Goal: Task Accomplishment & Management: Use online tool/utility

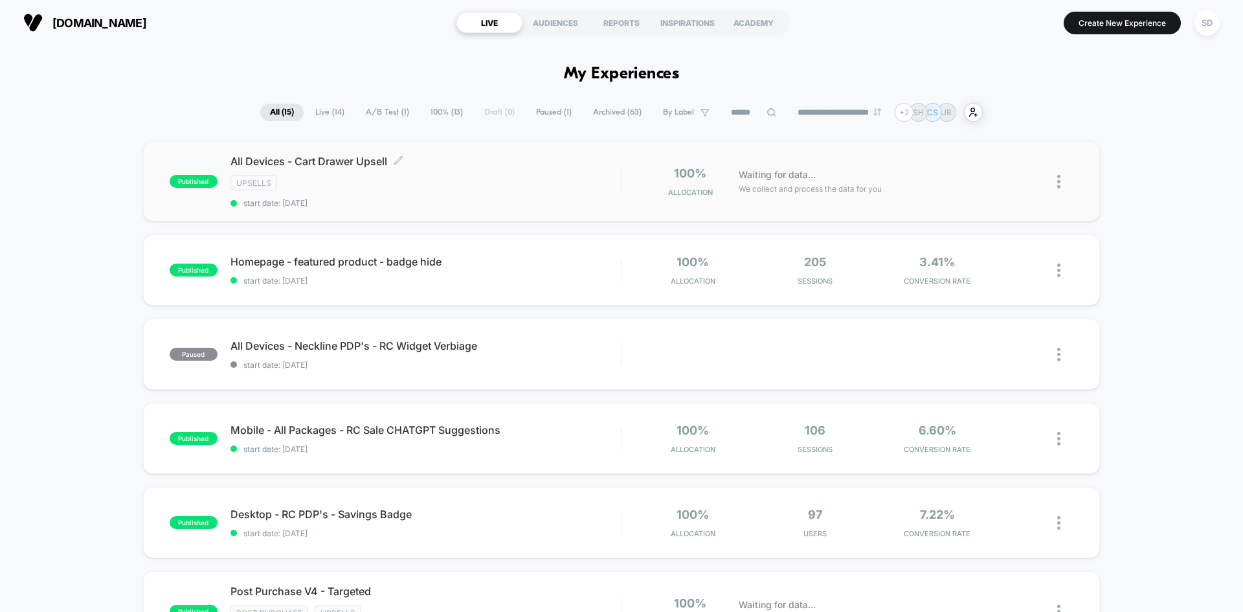
click at [399, 180] on div "Upsells" at bounding box center [425, 182] width 390 height 15
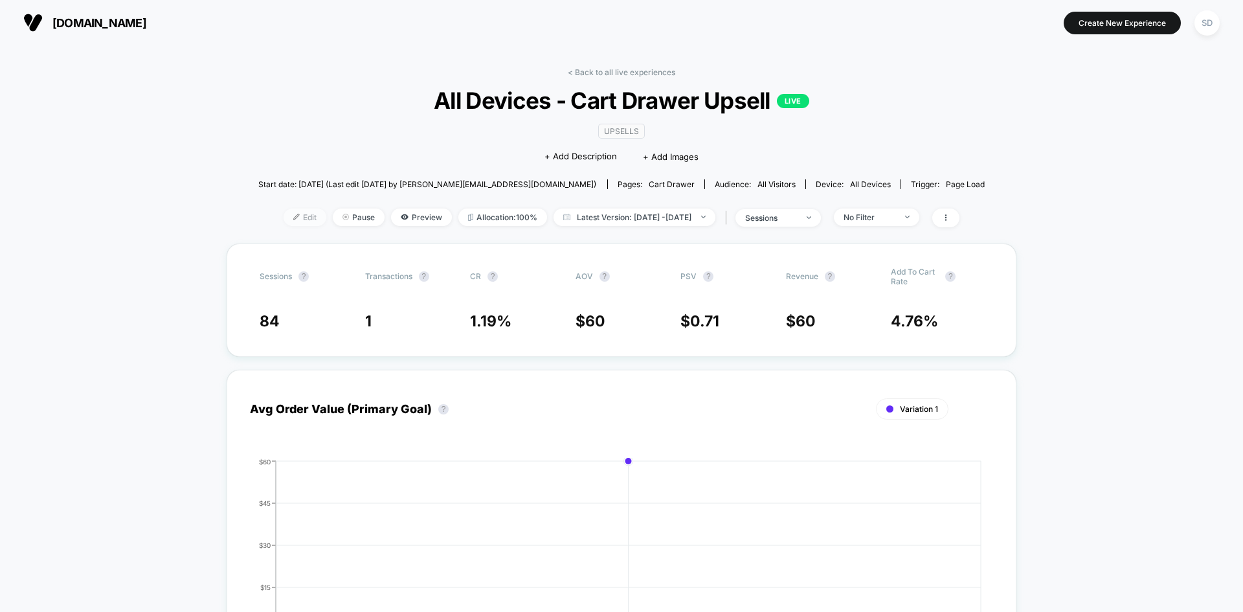
click at [284, 225] on span "Edit" at bounding box center [305, 216] width 43 height 17
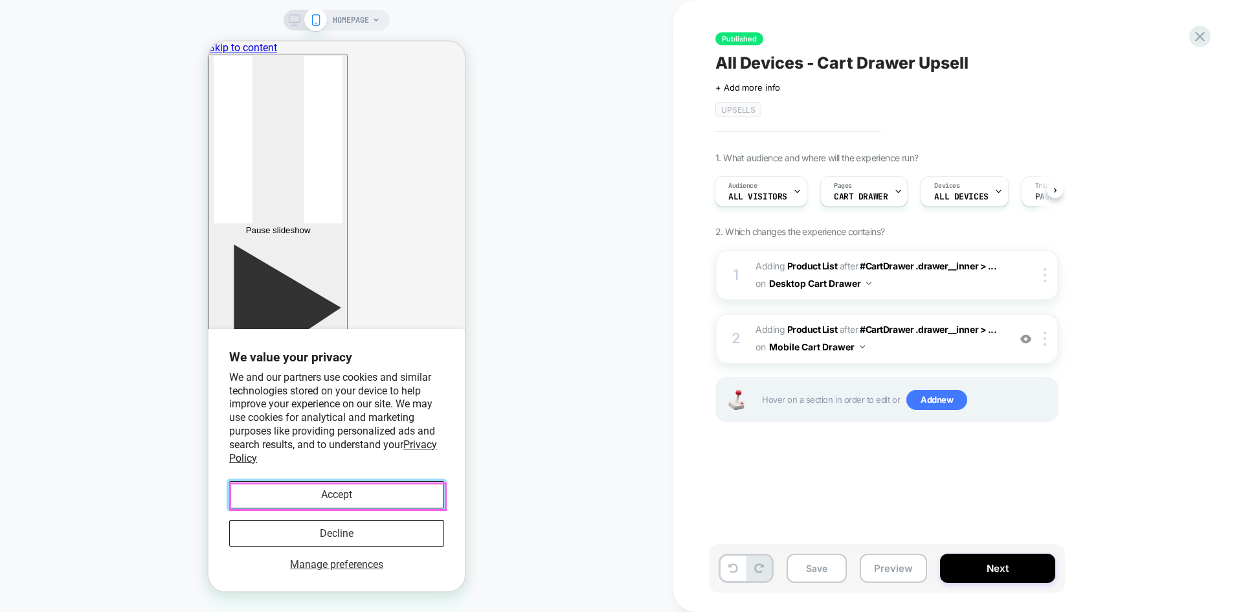
click at [341, 492] on button "Accept" at bounding box center [336, 494] width 215 height 27
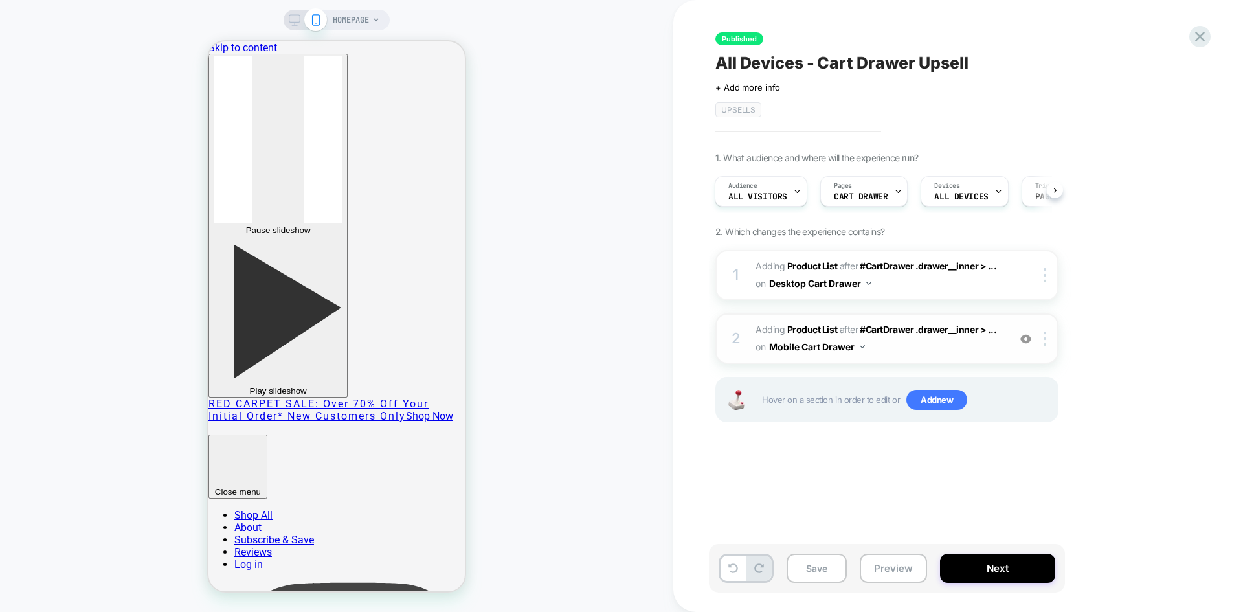
click at [932, 359] on div "2 #_loomi_addon_1739819925382_dup1739822132 Adding Product List AFTER #CartDraw…" at bounding box center [886, 338] width 343 height 50
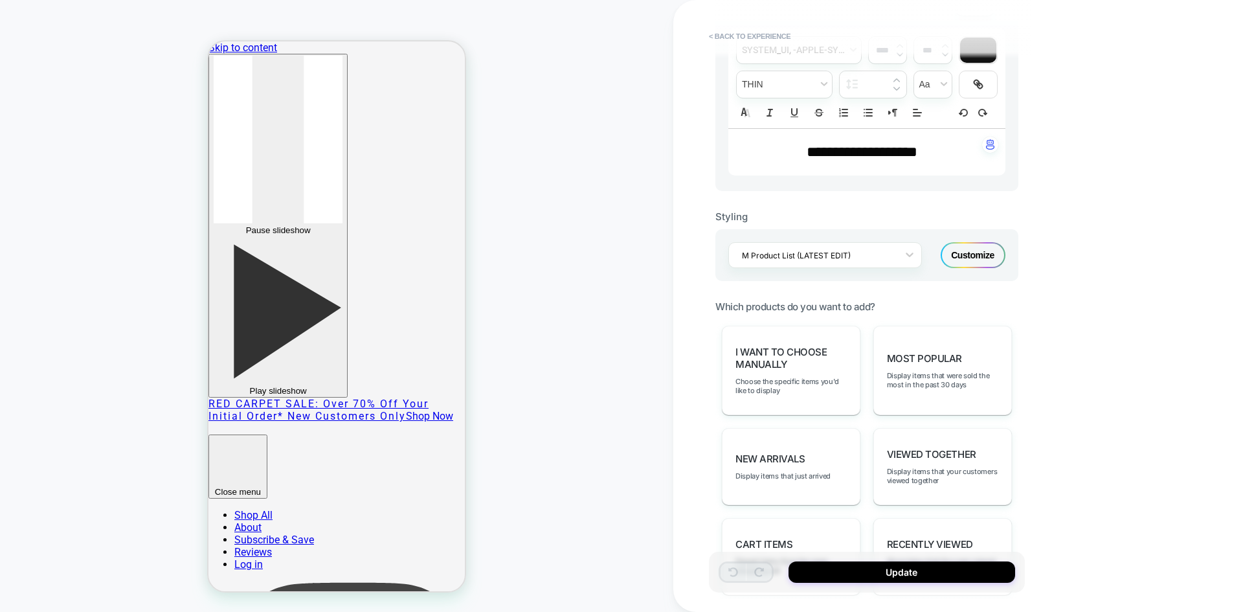
scroll to position [647, 0]
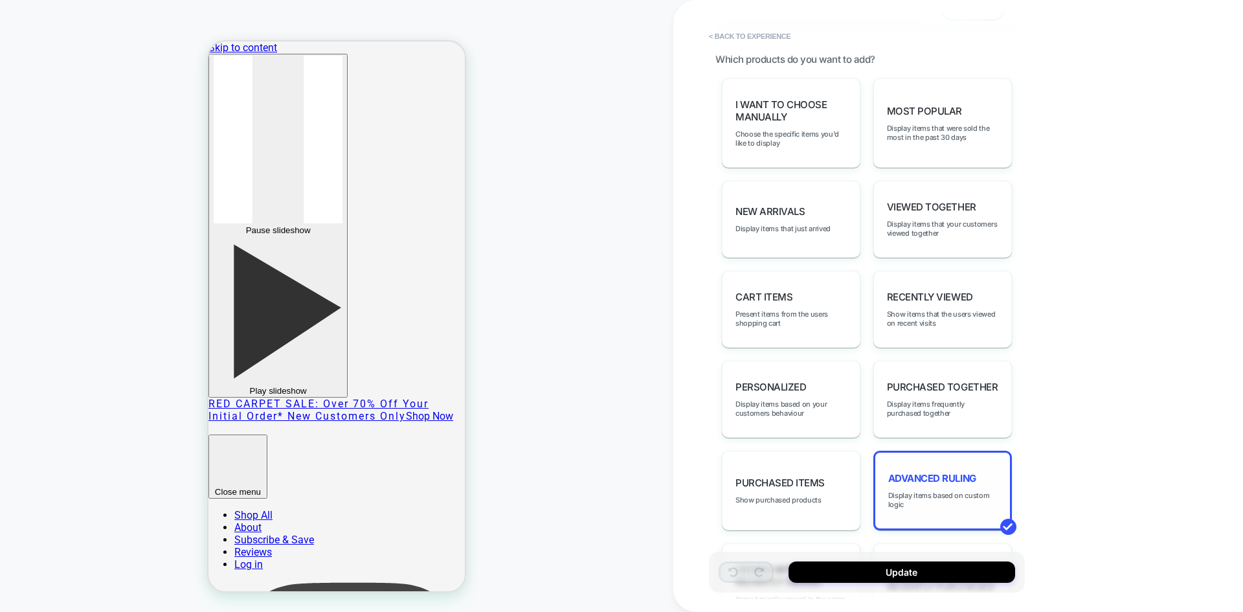
click at [919, 474] on span "Advanced Ruling" at bounding box center [932, 478] width 88 height 12
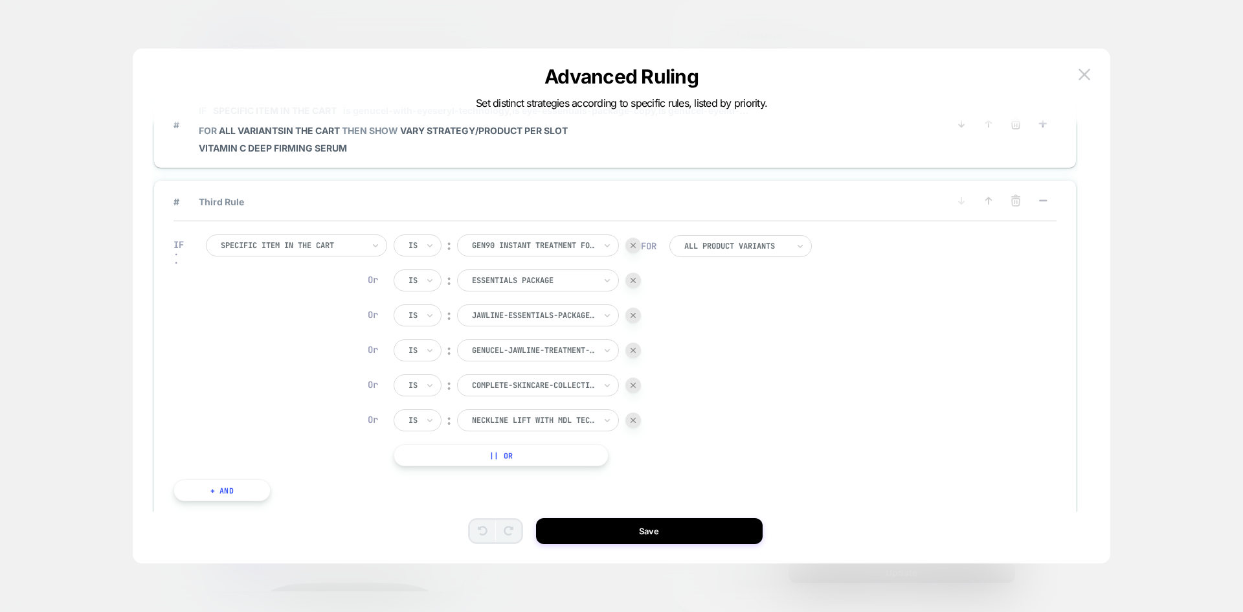
scroll to position [324, 0]
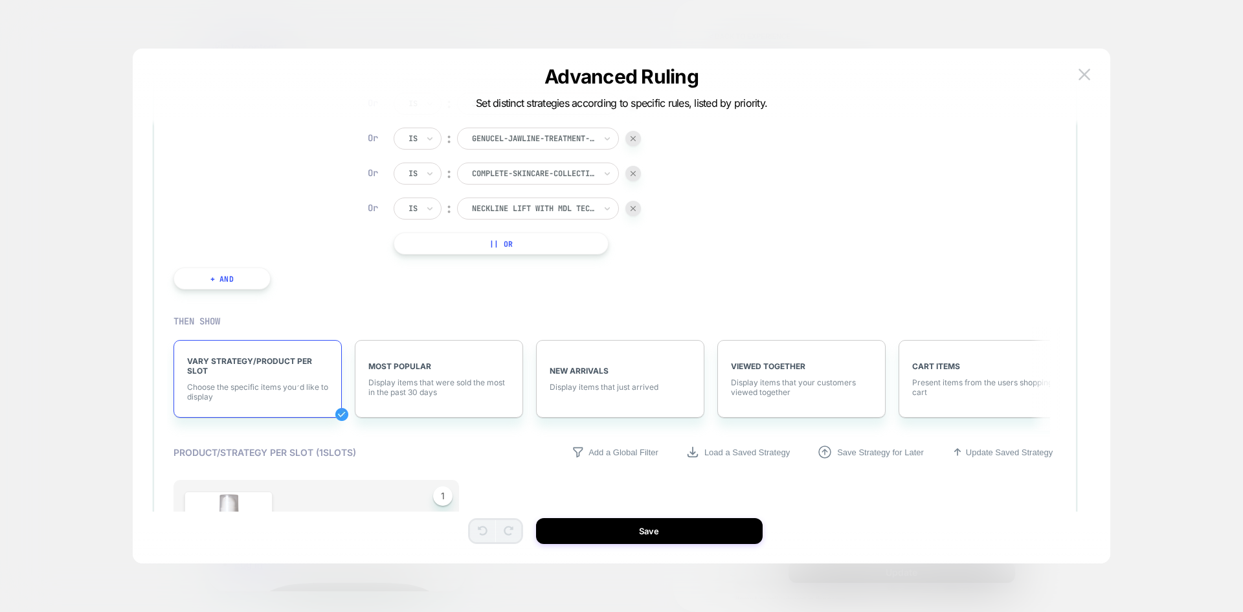
click at [524, 243] on button "|| Or" at bounding box center [501, 243] width 215 height 22
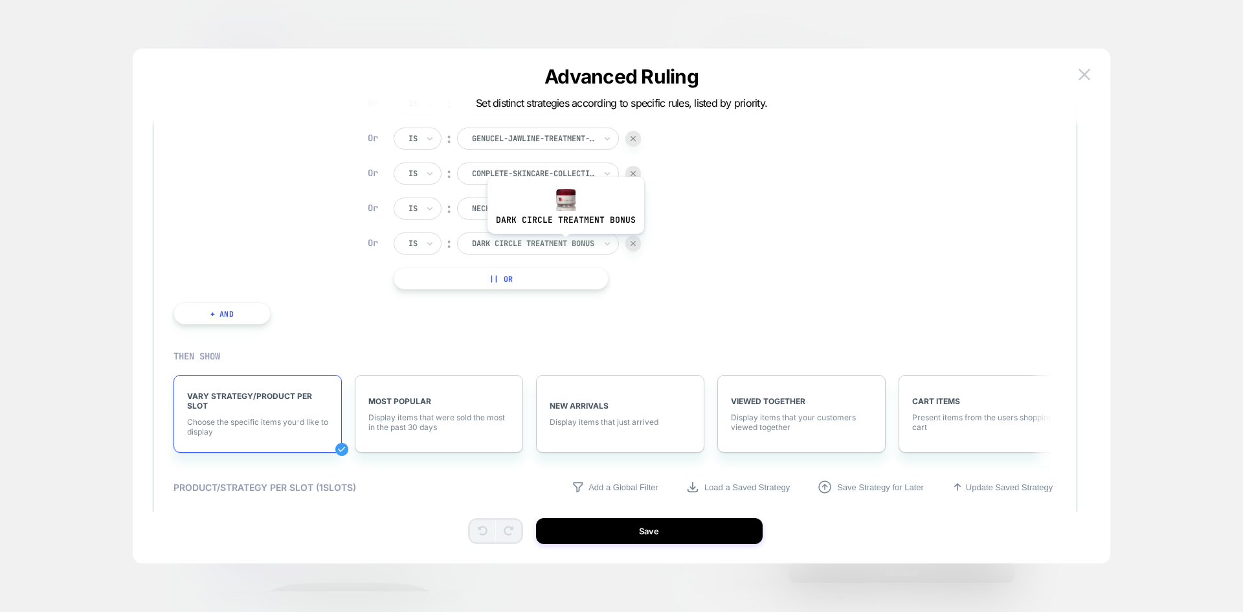
click at [564, 243] on div at bounding box center [533, 244] width 123 height 12
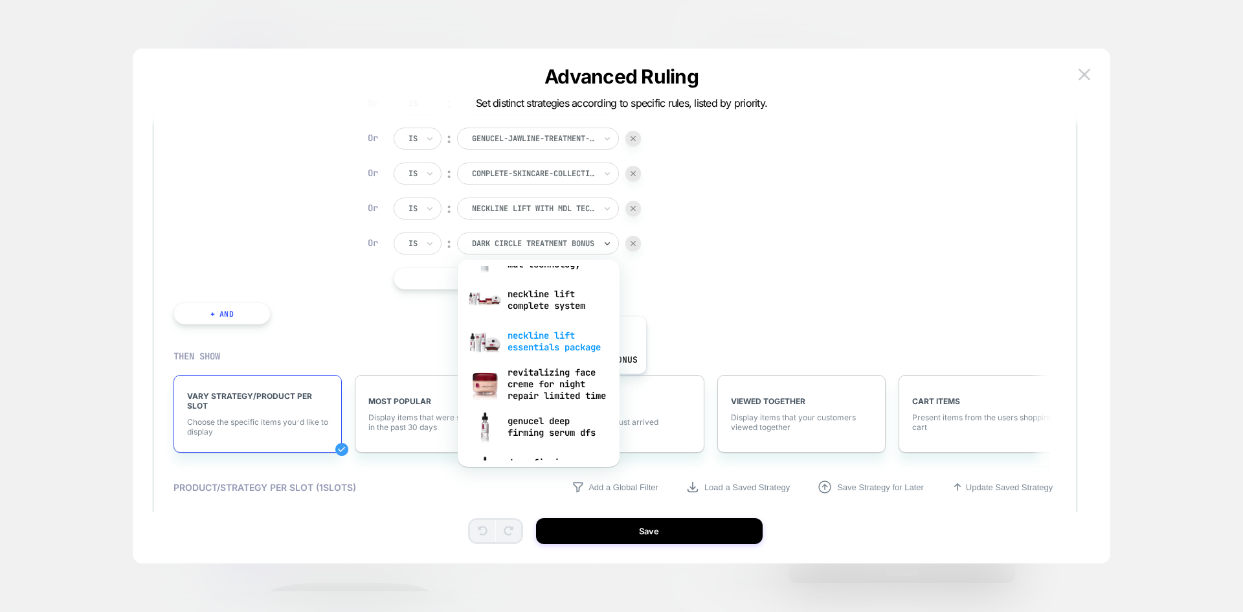
scroll to position [768, 0]
click at [548, 335] on div "neckline lift essentials package" at bounding box center [538, 342] width 149 height 41
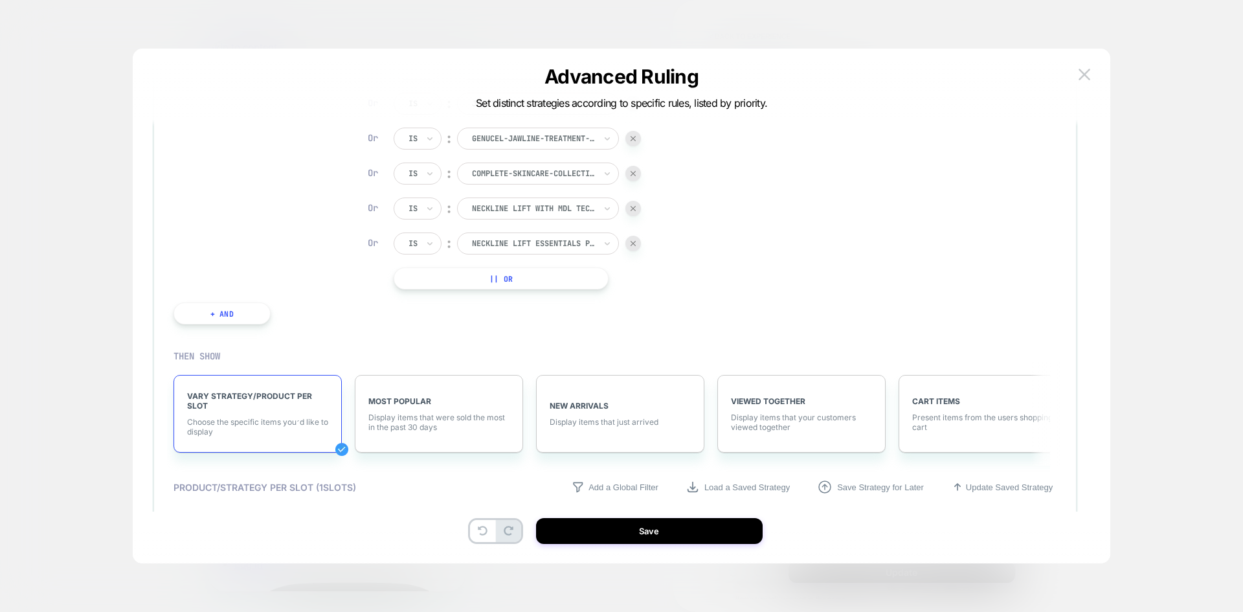
click at [522, 274] on button "|| Or" at bounding box center [501, 278] width 215 height 22
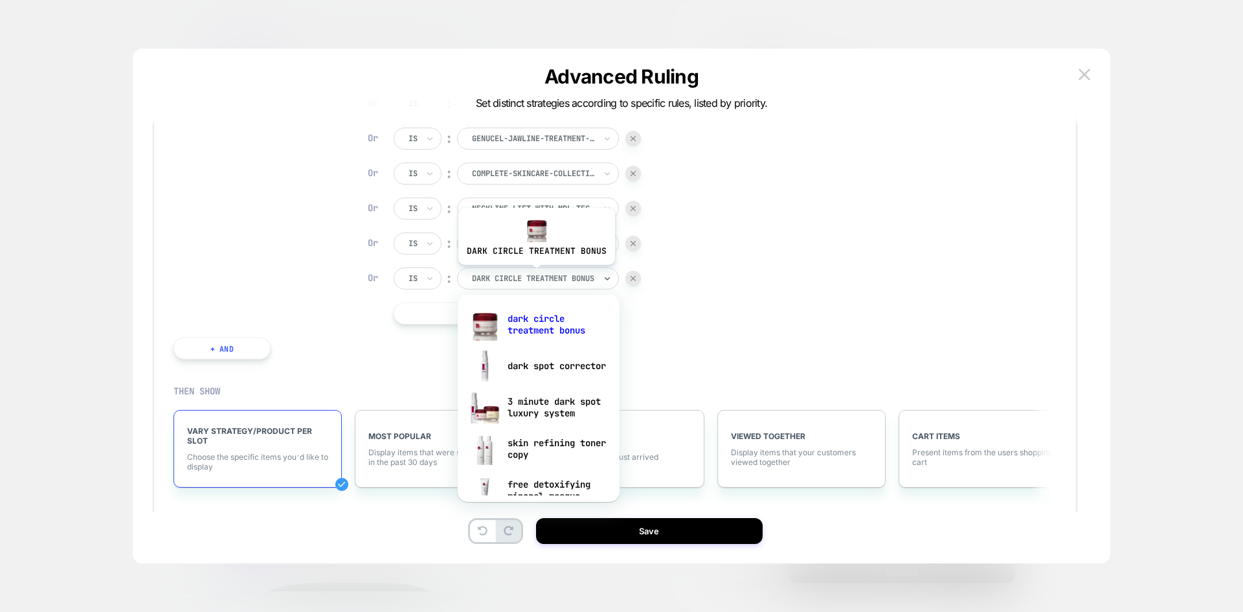
drag, startPoint x: 535, startPoint y: 274, endPoint x: 532, endPoint y: 287, distance: 13.2
click at [534, 274] on div at bounding box center [533, 279] width 123 height 12
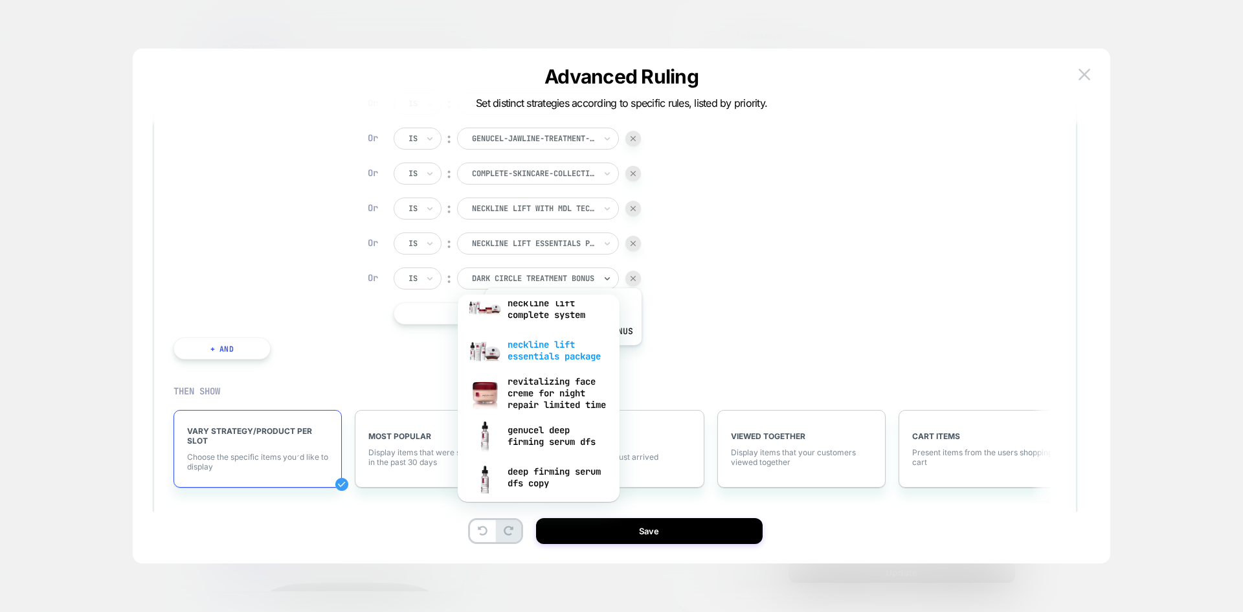
scroll to position [777, 0]
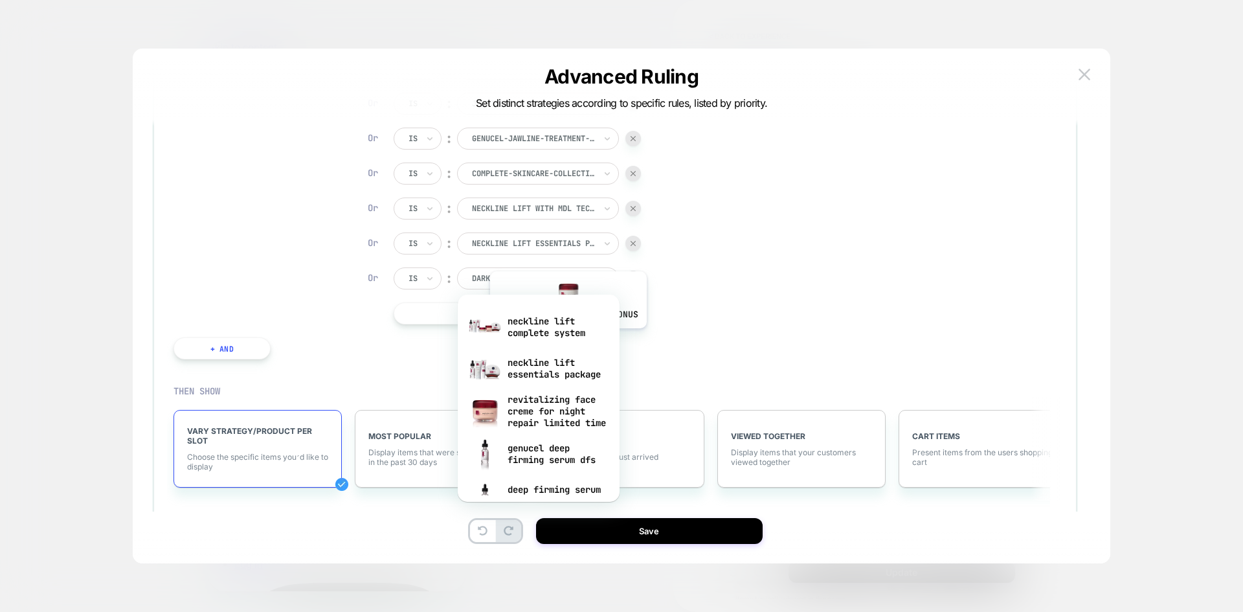
click at [566, 337] on div "neckline lift complete system" at bounding box center [538, 326] width 149 height 41
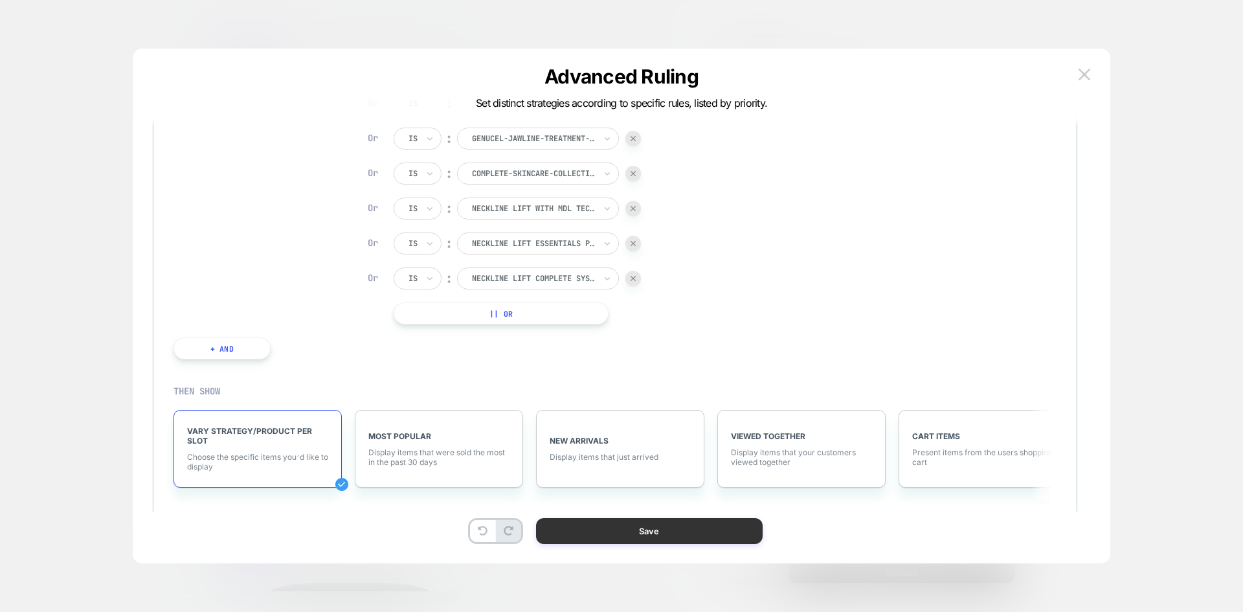
click at [660, 536] on button "Save" at bounding box center [649, 531] width 227 height 26
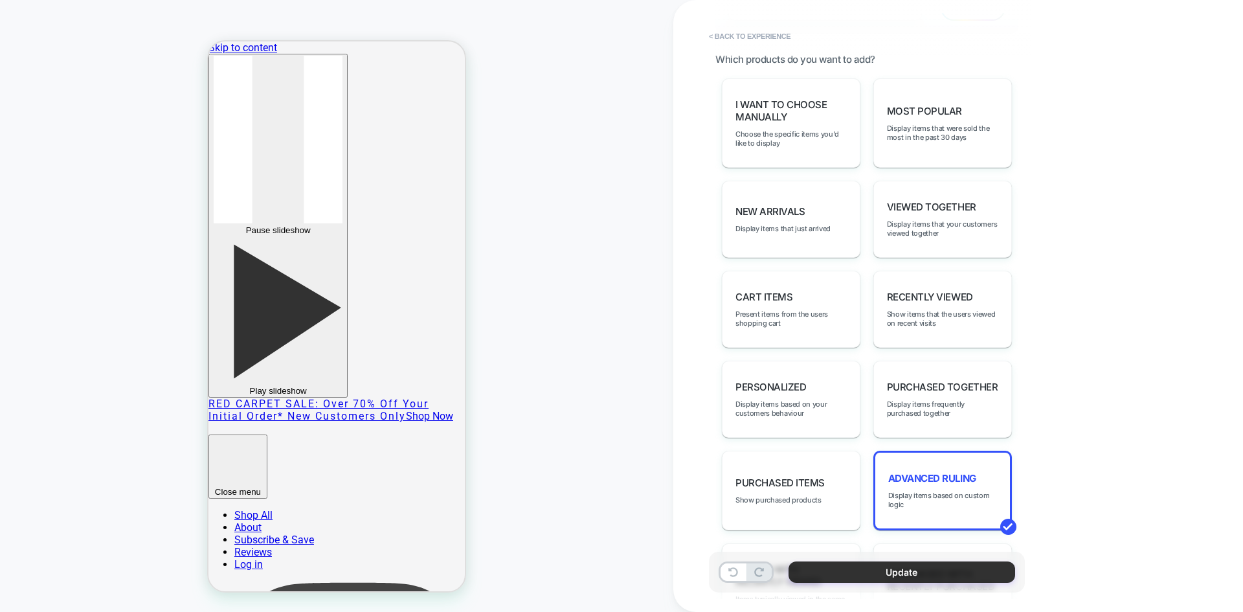
click at [867, 574] on button "Update" at bounding box center [901, 571] width 227 height 21
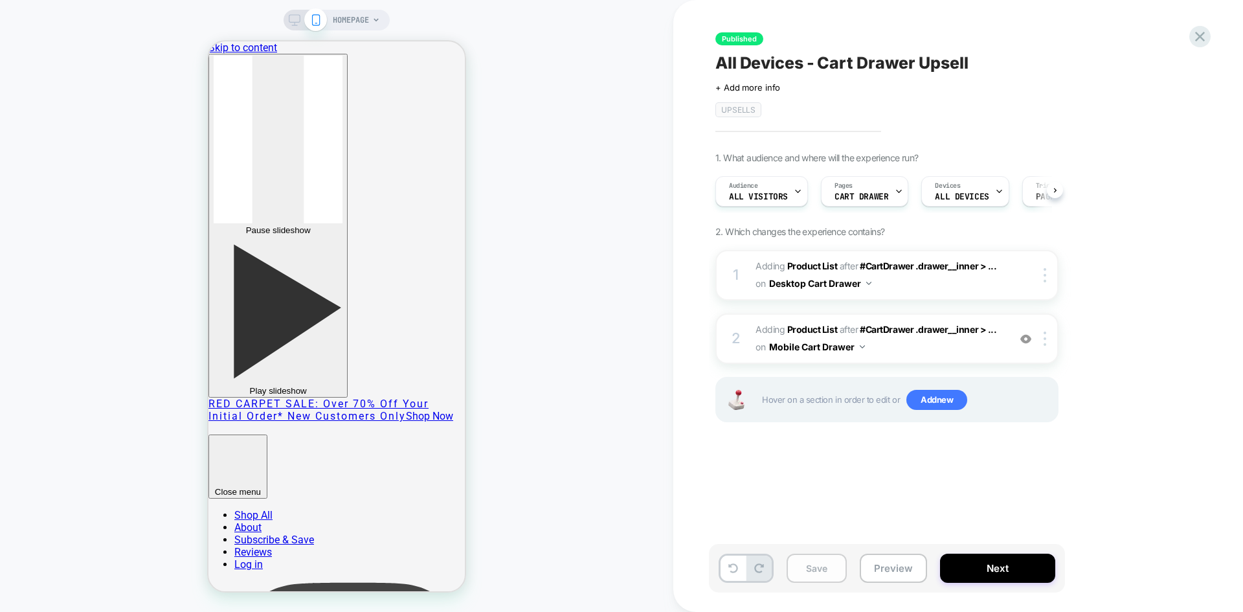
scroll to position [0, 1]
click at [818, 572] on button "Save" at bounding box center [817, 567] width 60 height 29
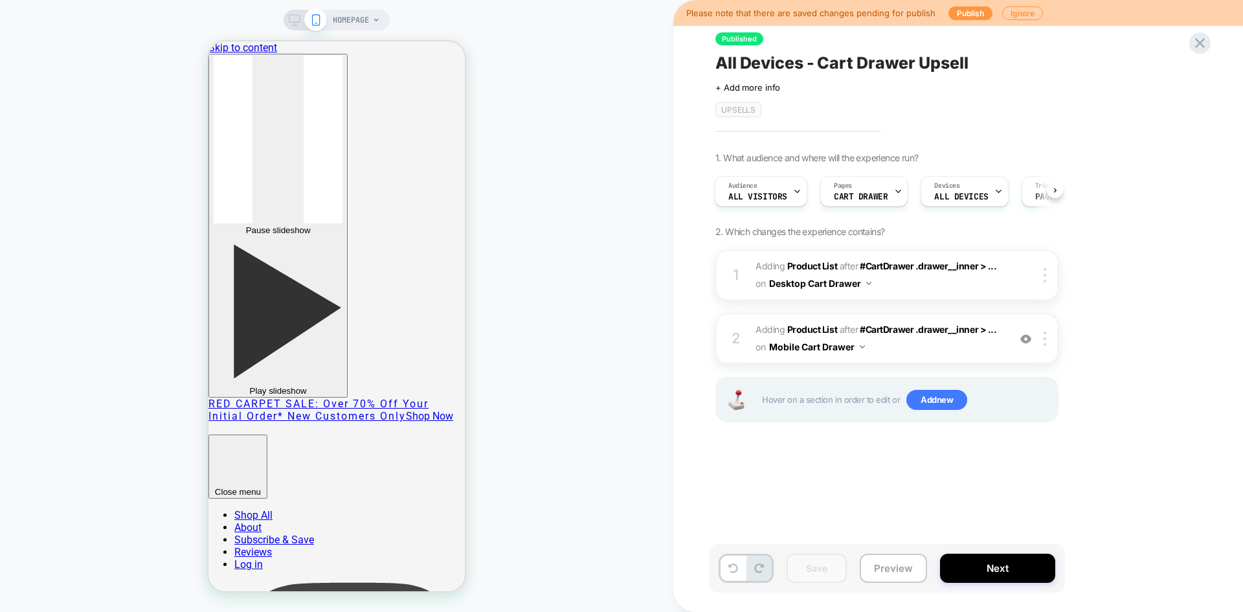
click at [287, 14] on div "HOMEPAGE" at bounding box center [337, 20] width 106 height 21
click at [293, 24] on icon at bounding box center [295, 20] width 12 height 12
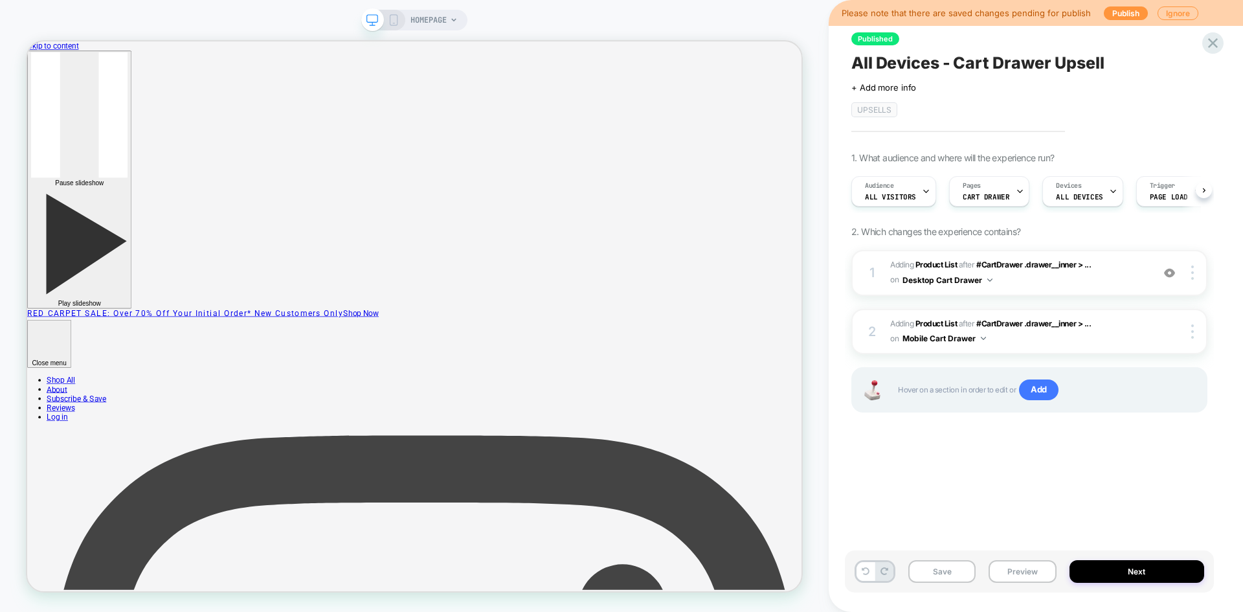
scroll to position [0, 1]
click at [1091, 283] on span "#_loomi_addon_1737129591690_dup1738867483_dup1739822132 Adding Product List AFT…" at bounding box center [1018, 273] width 256 height 30
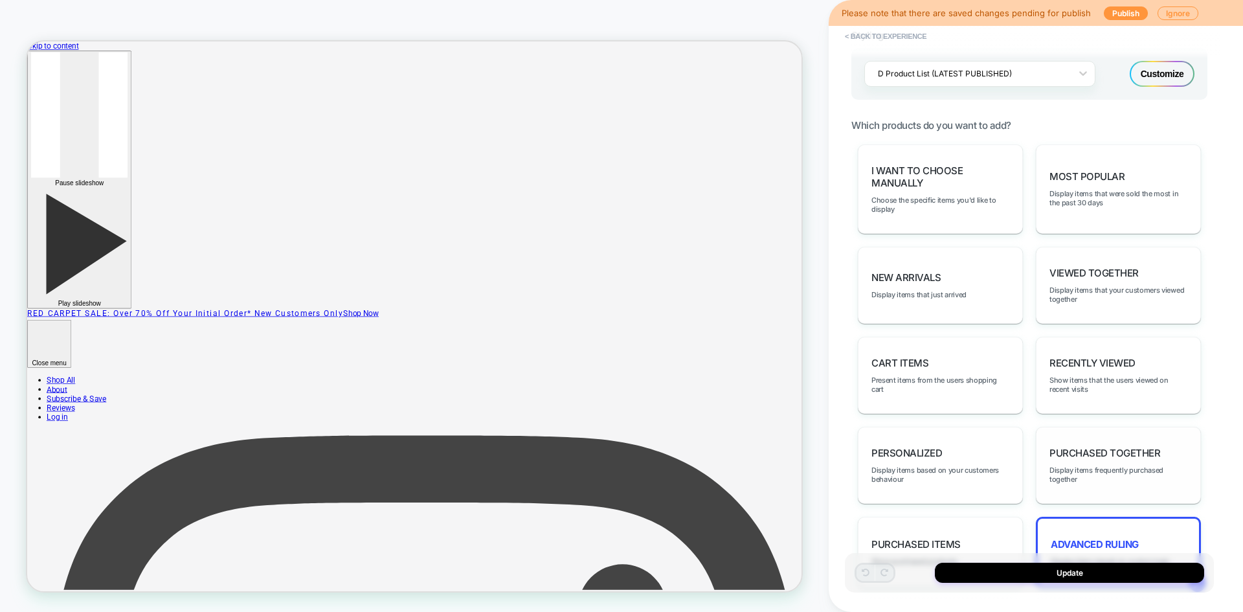
scroll to position [744, 0]
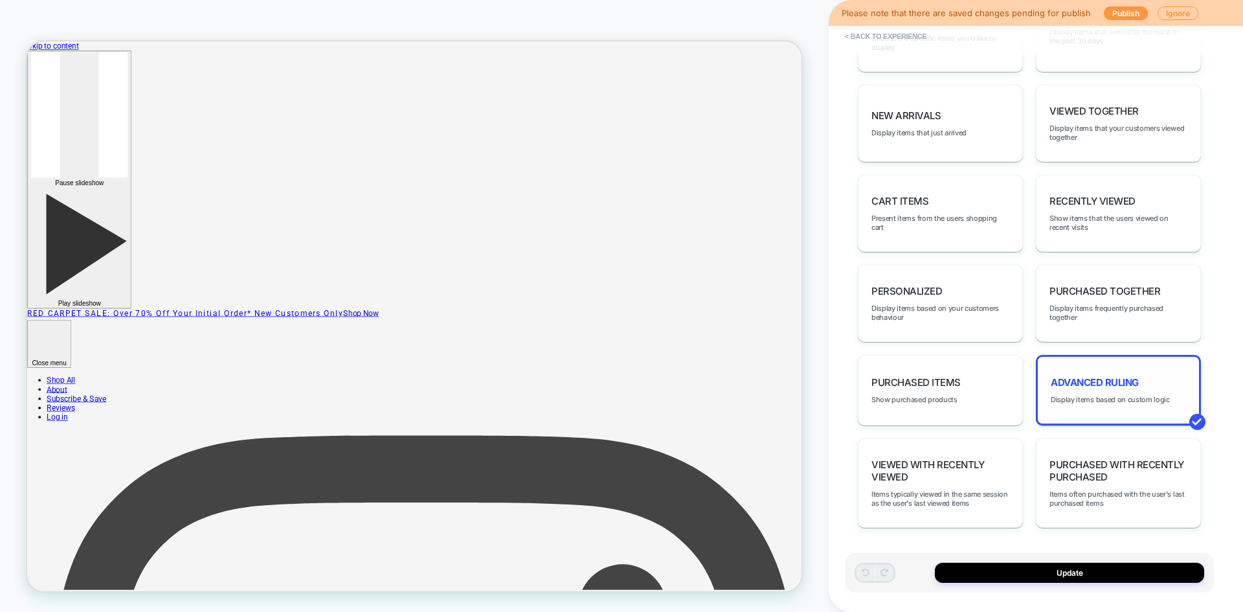
click at [1095, 384] on span "Advanced Ruling" at bounding box center [1095, 382] width 88 height 12
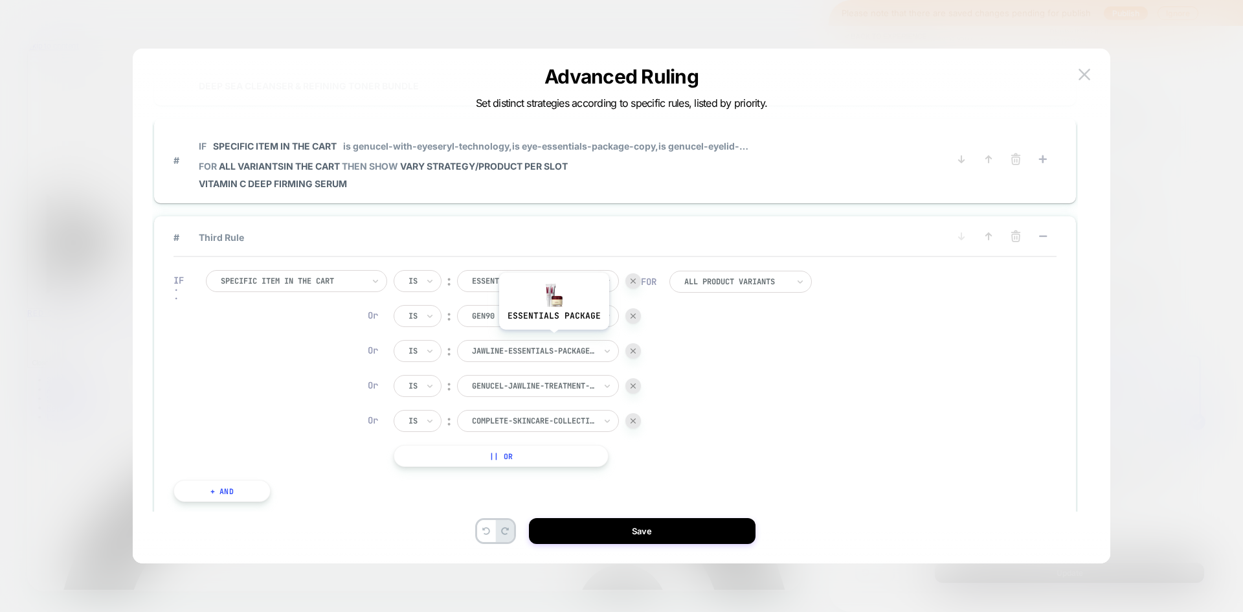
scroll to position [129, 0]
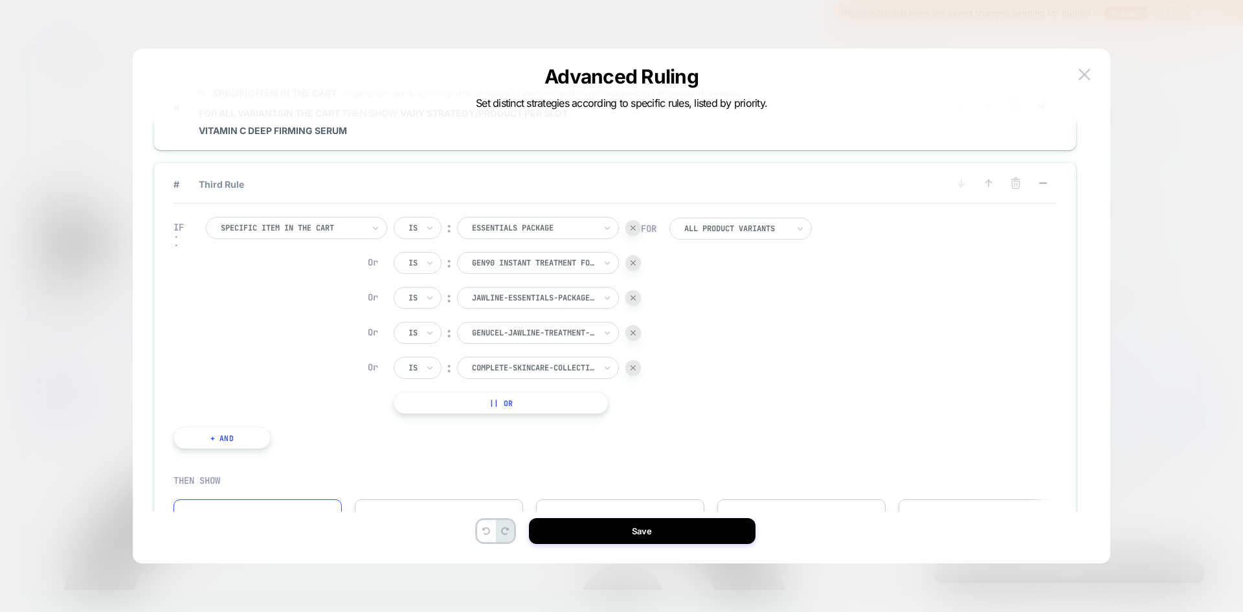
click at [515, 398] on button "|| Or" at bounding box center [501, 403] width 215 height 22
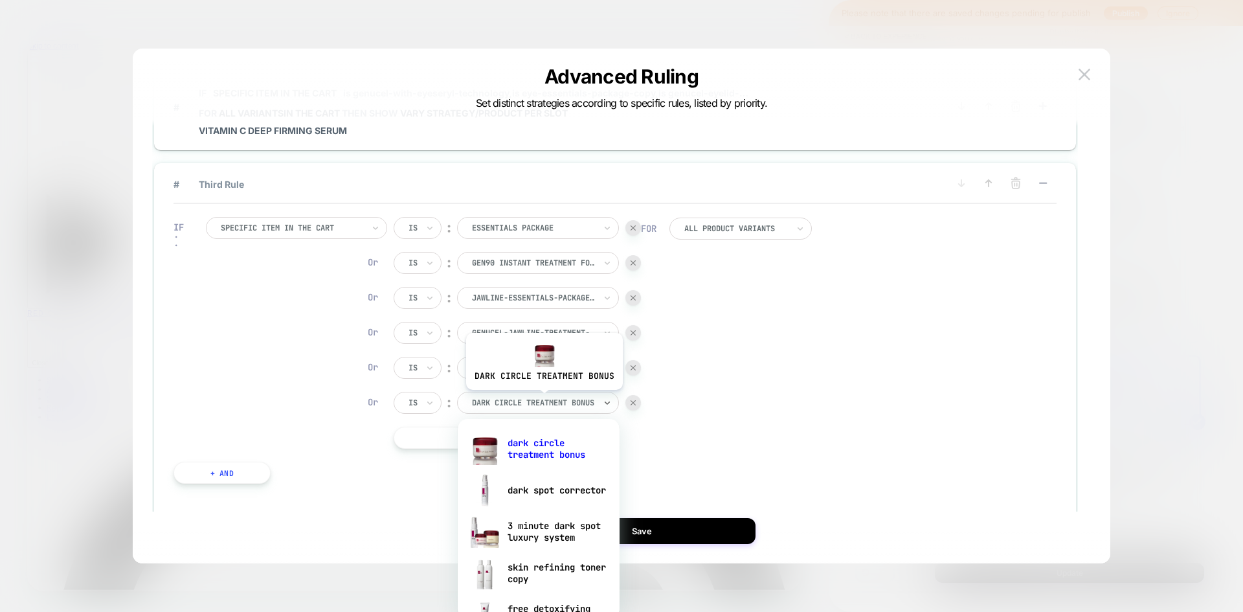
click at [542, 399] on div at bounding box center [533, 403] width 123 height 12
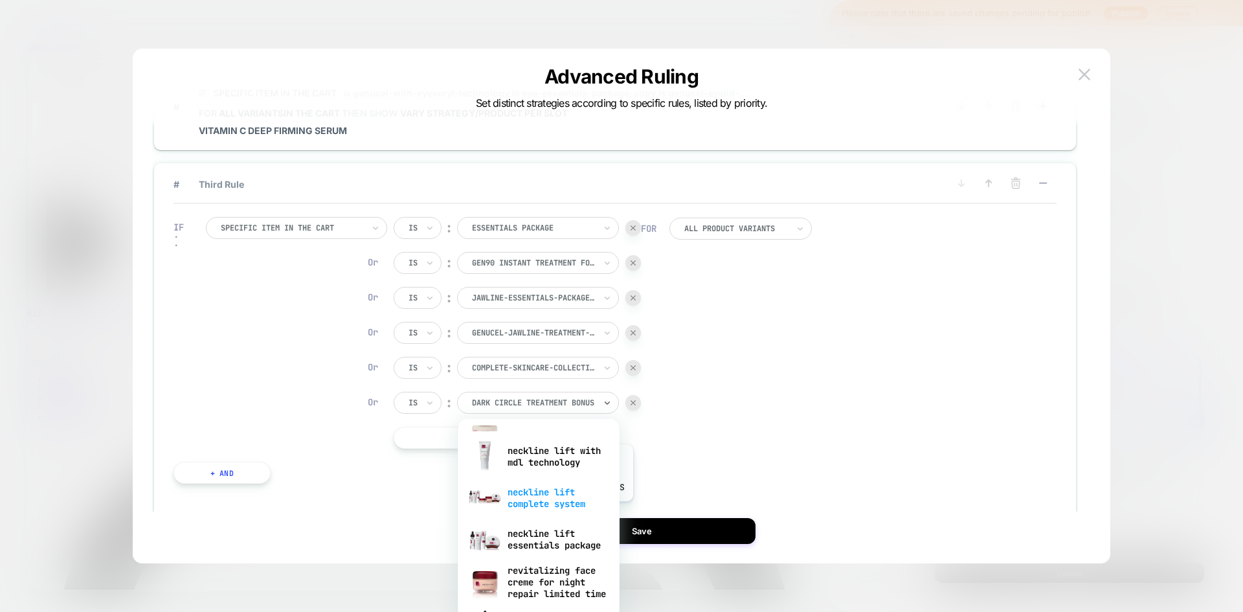
scroll to position [709, 0]
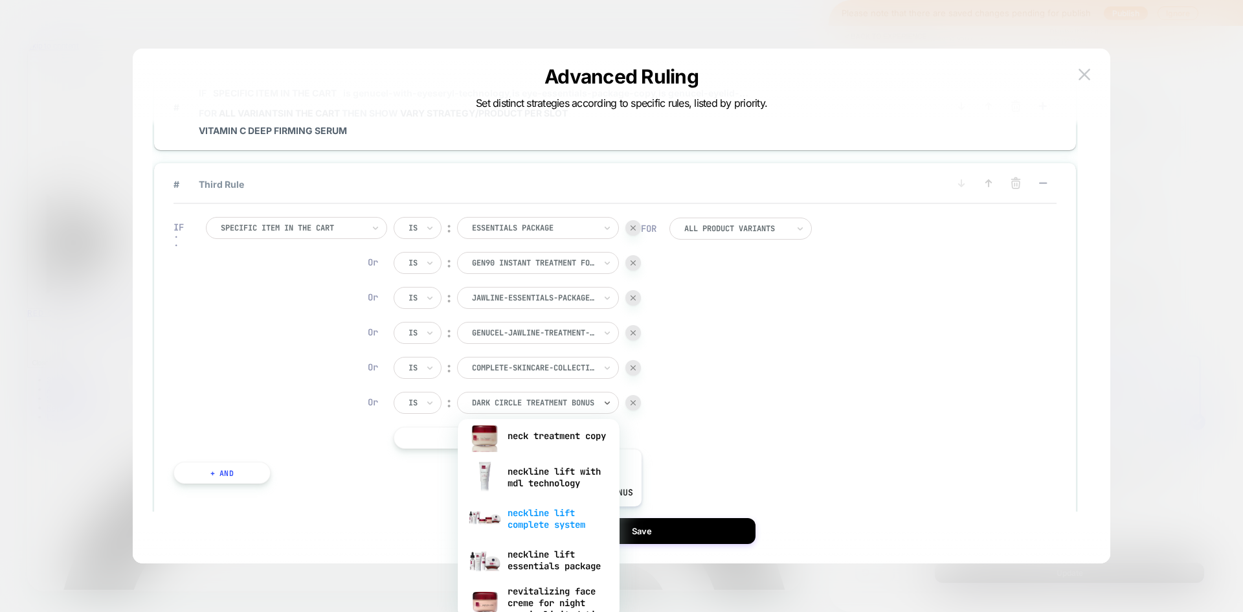
click at [561, 516] on div "neckline lift complete system" at bounding box center [538, 518] width 149 height 41
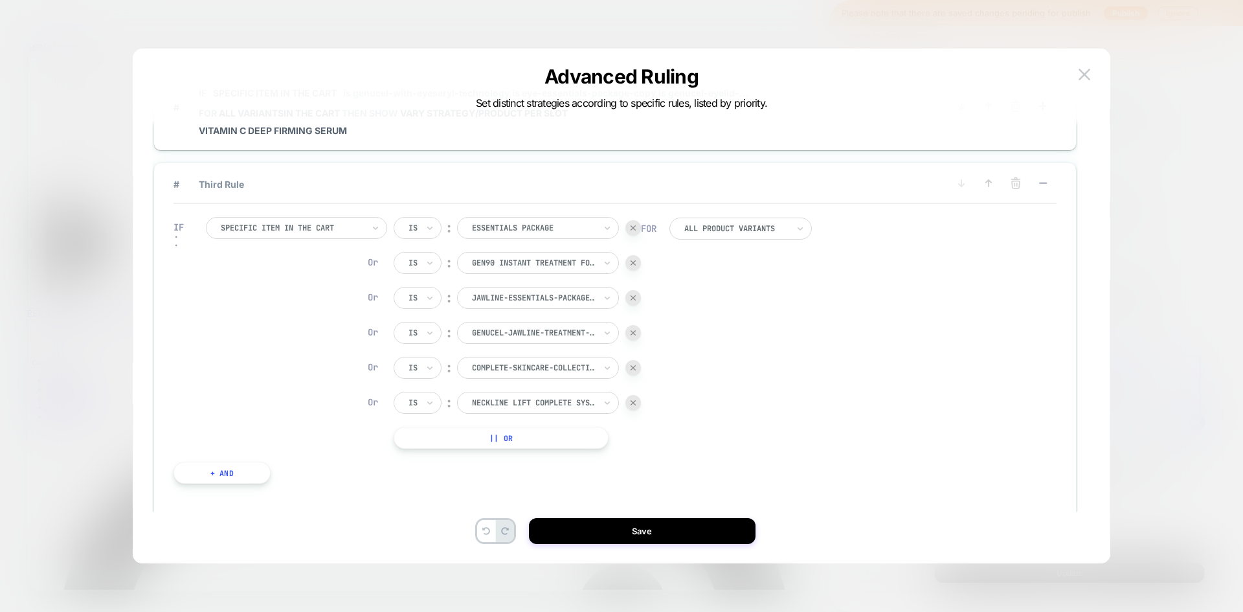
click at [530, 434] on button "|| Or" at bounding box center [501, 438] width 215 height 22
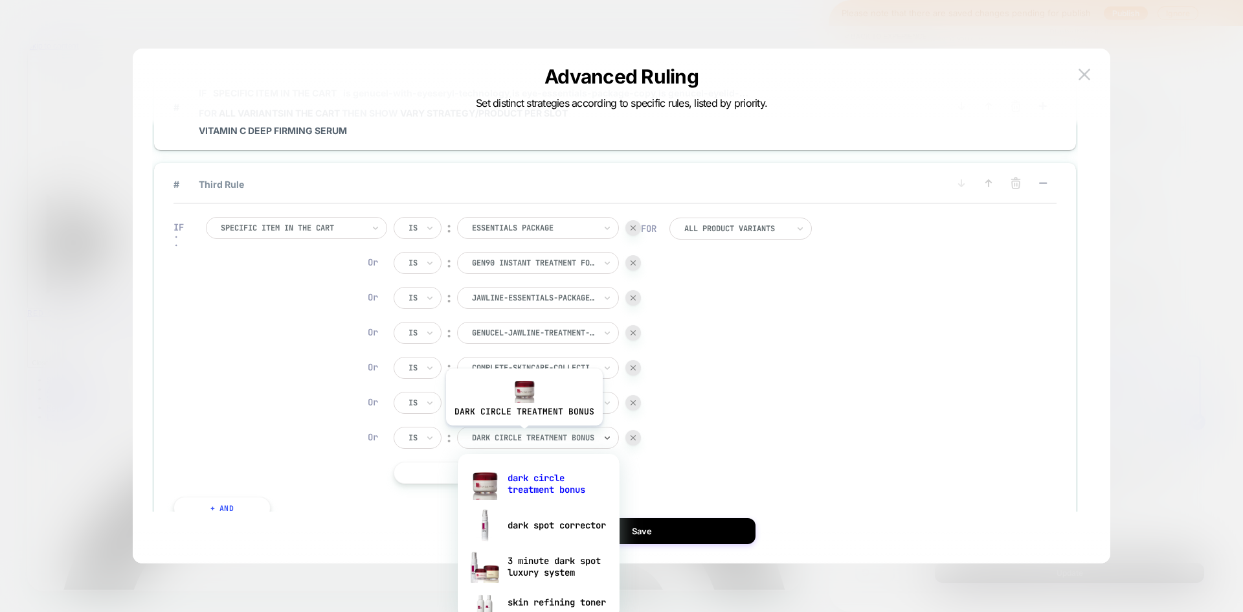
click at [522, 435] on div at bounding box center [533, 438] width 123 height 12
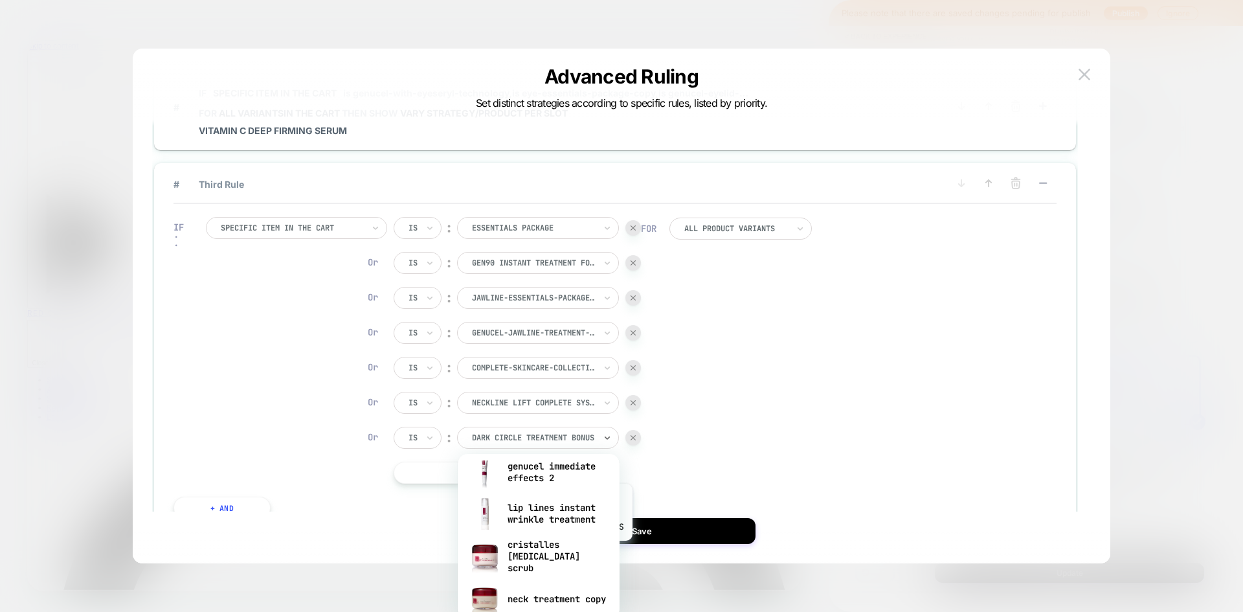
scroll to position [712, 0]
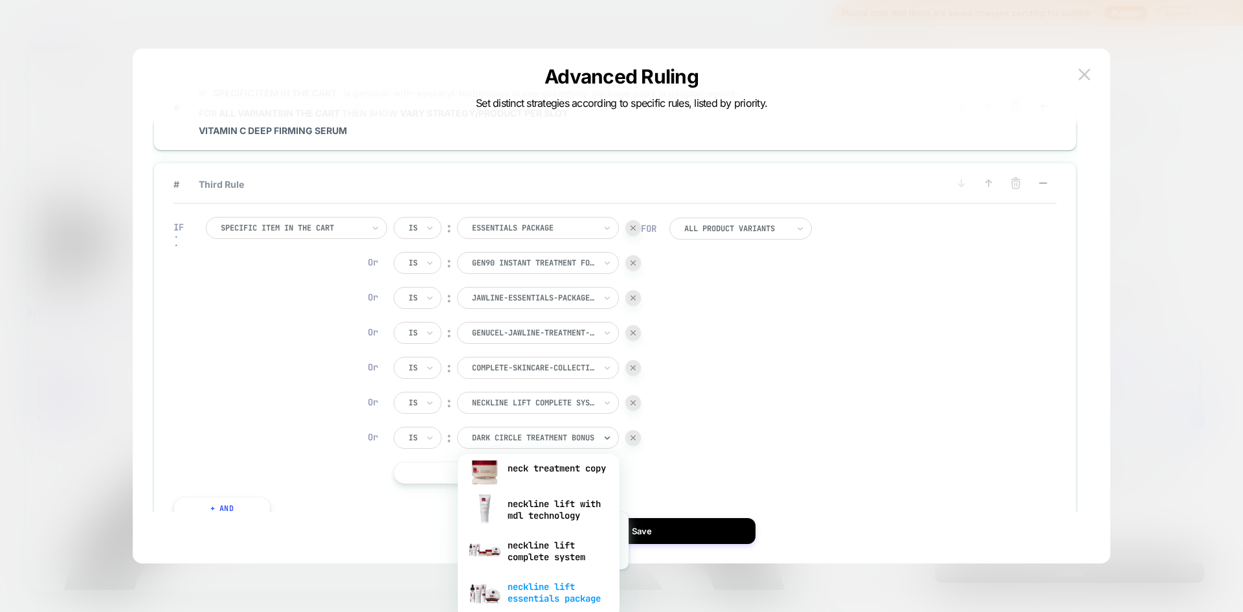
click at [548, 579] on div "neckline lift essentials package" at bounding box center [538, 592] width 149 height 41
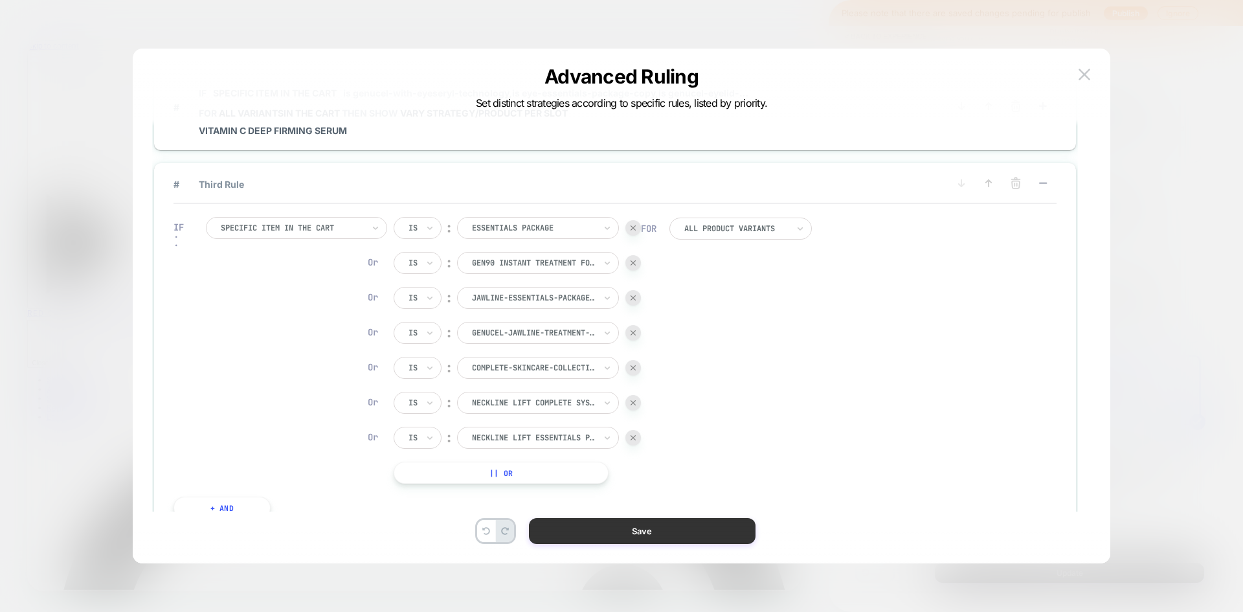
click at [671, 533] on button "Save" at bounding box center [642, 531] width 227 height 26
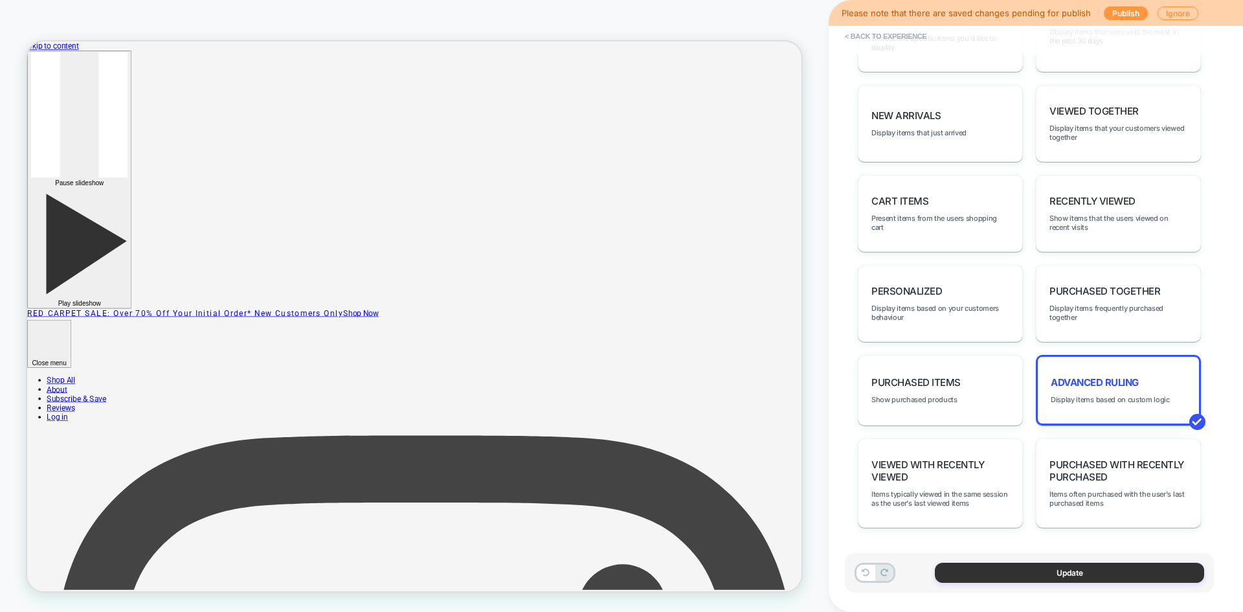
click at [990, 577] on button "Update" at bounding box center [1069, 573] width 269 height 20
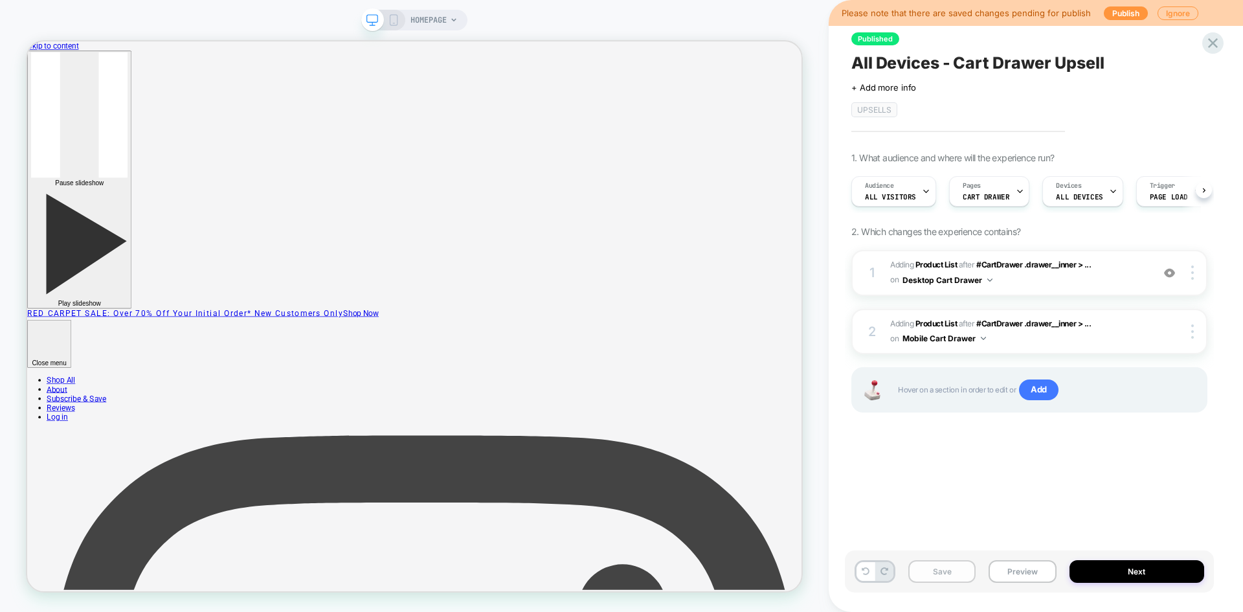
scroll to position [0, 1]
click at [946, 569] on button "Save" at bounding box center [941, 571] width 67 height 23
click at [1115, 586] on div "Save Preview Next" at bounding box center [1029, 571] width 369 height 42
click at [1111, 567] on button "Next" at bounding box center [1136, 571] width 135 height 23
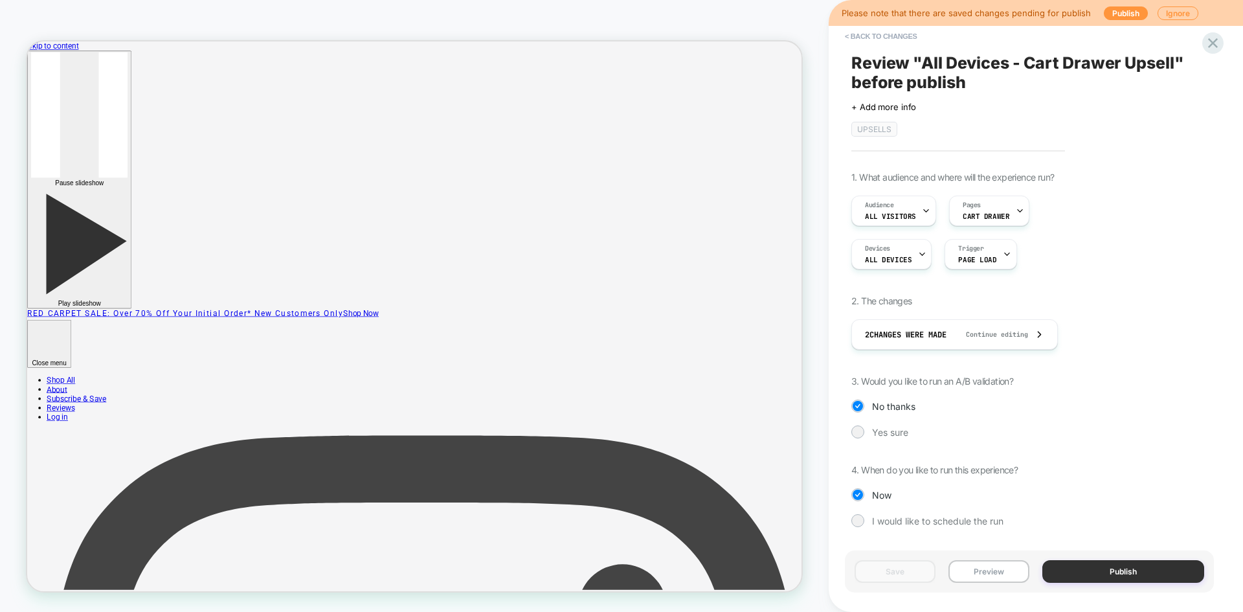
click at [1098, 560] on button "Publish" at bounding box center [1123, 571] width 162 height 23
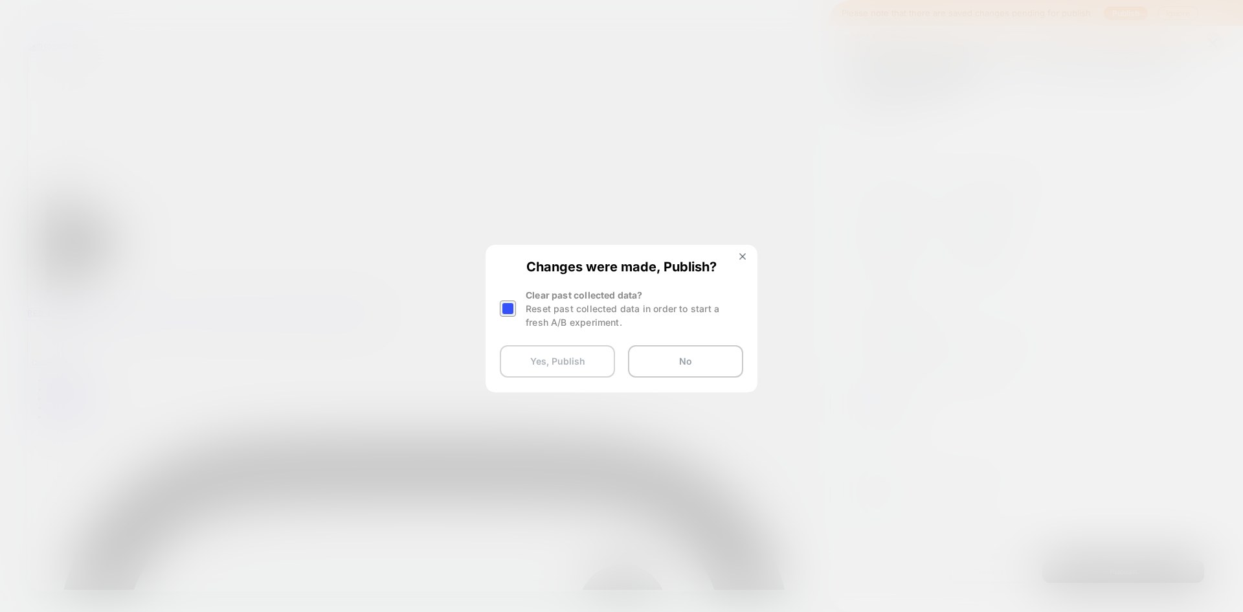
click at [558, 363] on button "Yes, Publish" at bounding box center [557, 361] width 115 height 32
